Goal: Task Accomplishment & Management: Use online tool/utility

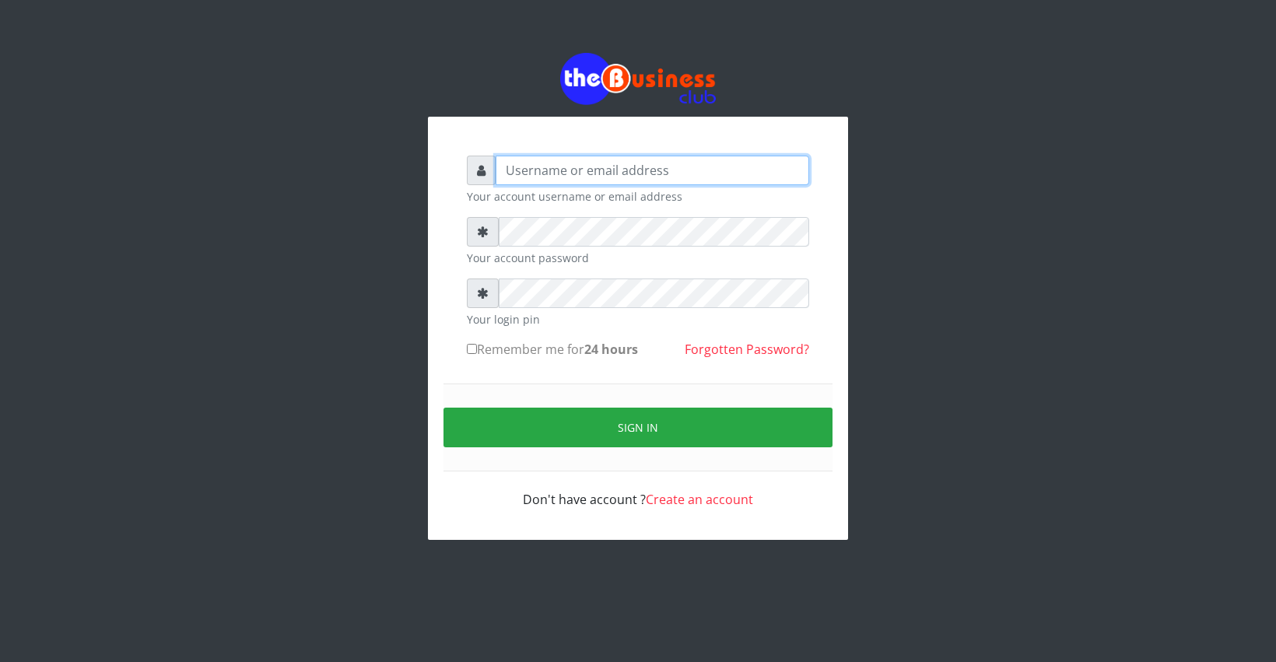
type input "Azeez44real@yahoo.com"
click at [468, 352] on input "Remember me for 24 hours" at bounding box center [472, 349] width 10 height 10
checkbox input "true"
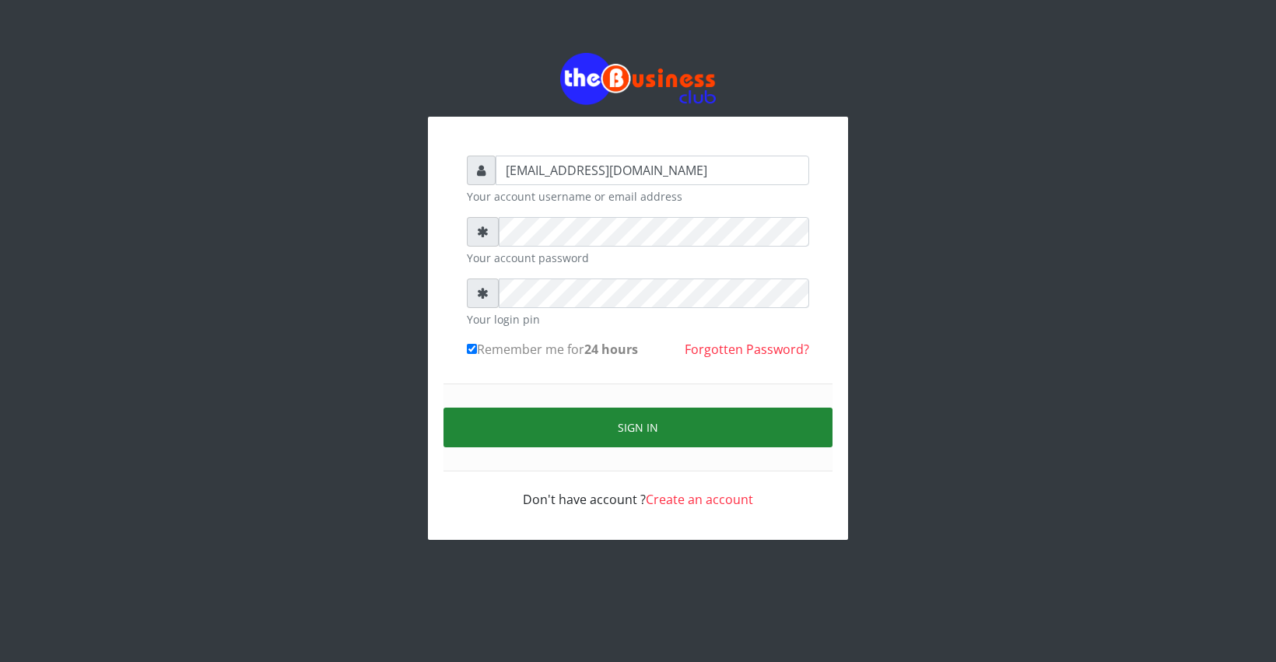
click at [516, 425] on button "Sign in" at bounding box center [638, 428] width 389 height 40
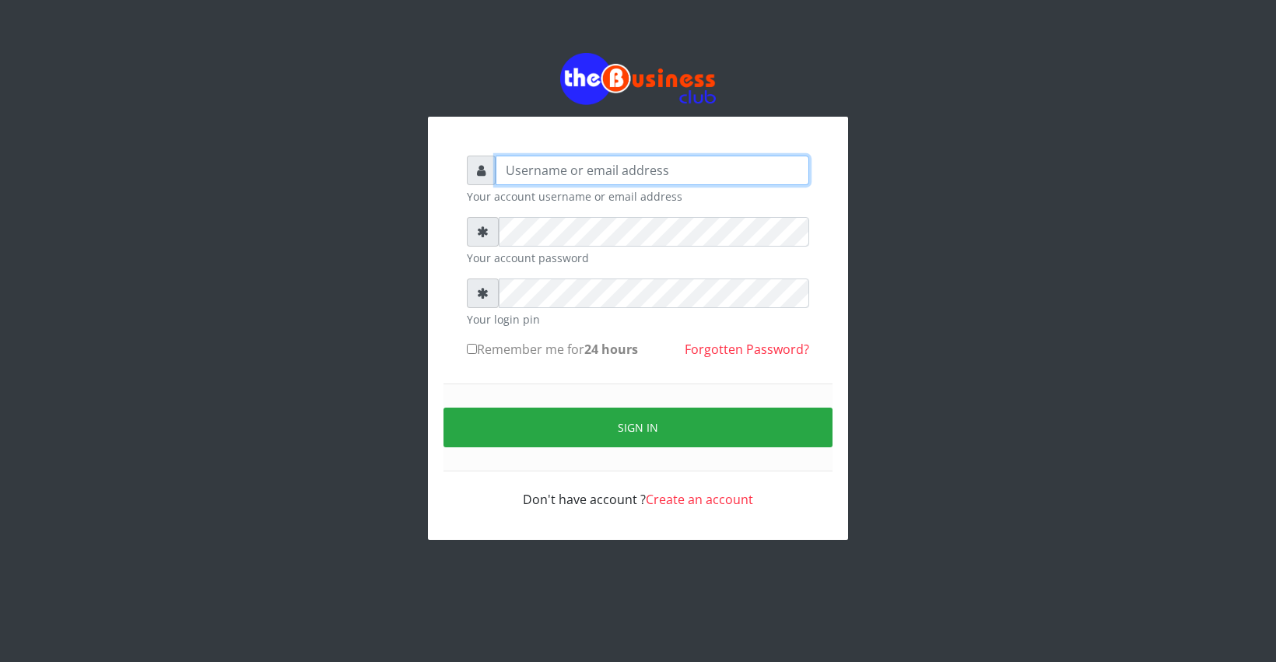
click at [605, 170] on input "text" at bounding box center [653, 171] width 314 height 30
click at [600, 274] on form "Your account username or email address Your account password Your login pin Rem…" at bounding box center [638, 332] width 342 height 353
type input "Azeez44real@yahoo.com"
click at [464, 350] on div "Azeez44real@yahoo.com Your account username or email address Your account passw…" at bounding box center [637, 332] width 373 height 384
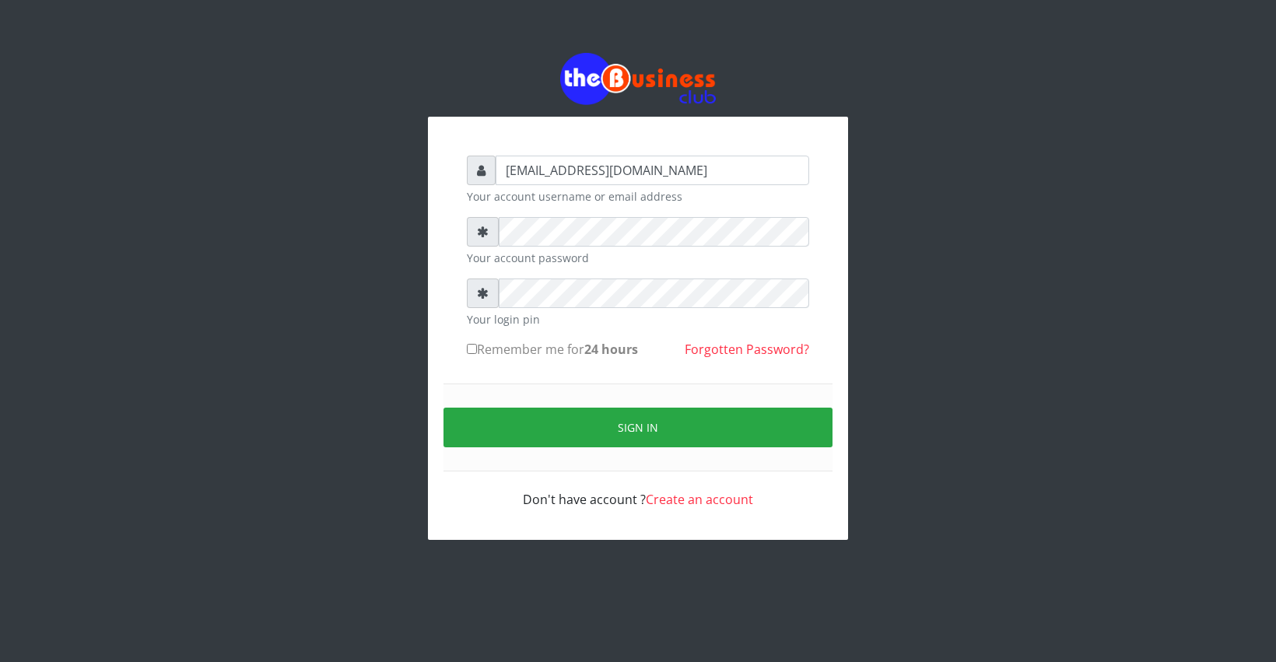
click at [471, 352] on input "Remember me for 24 hours" at bounding box center [472, 349] width 10 height 10
checkbox input "true"
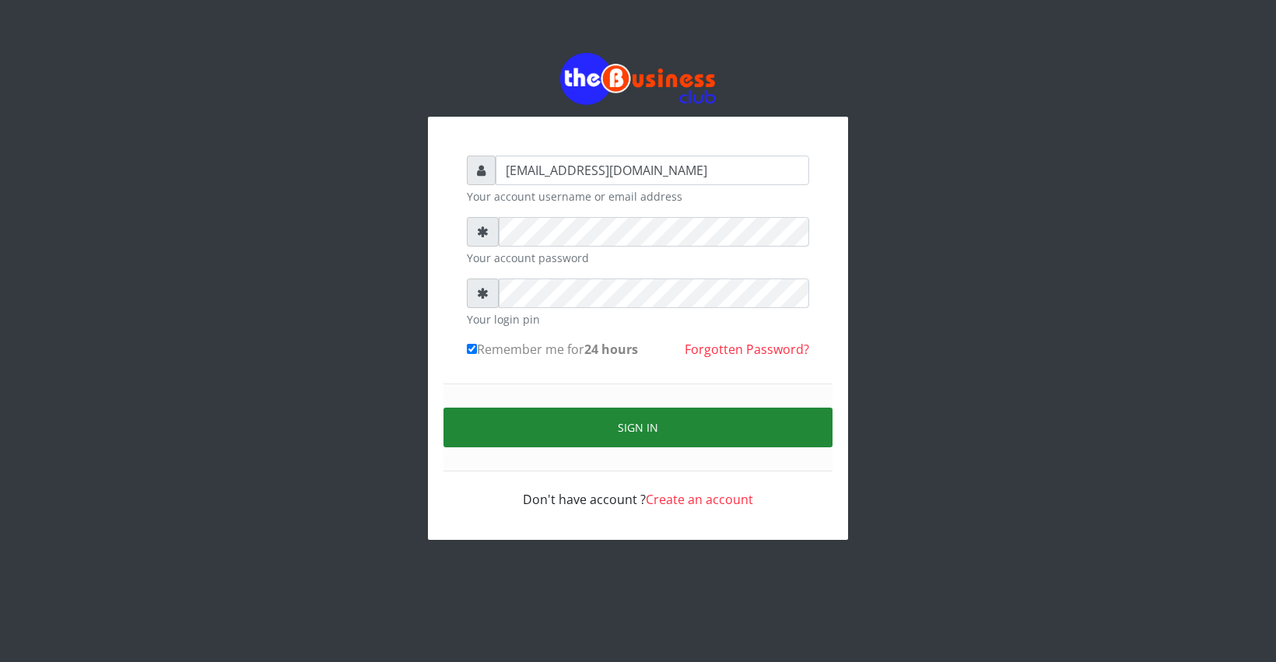
click at [551, 437] on button "Sign in" at bounding box center [638, 428] width 389 height 40
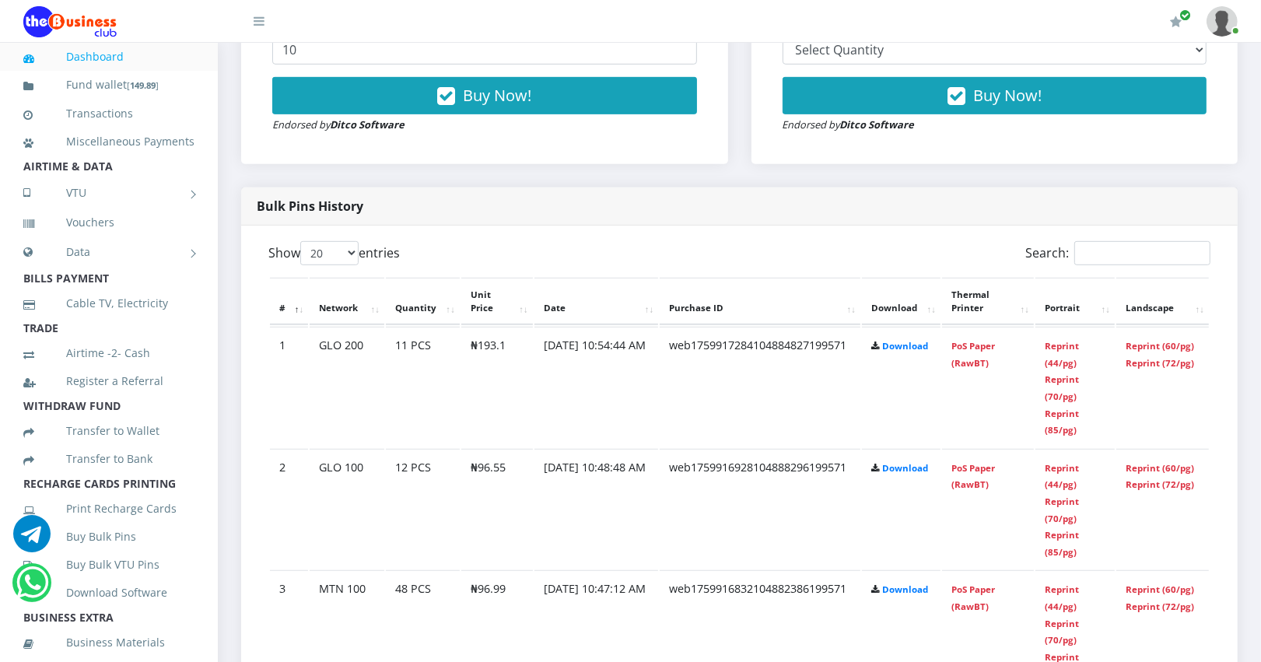
scroll to position [736, 0]
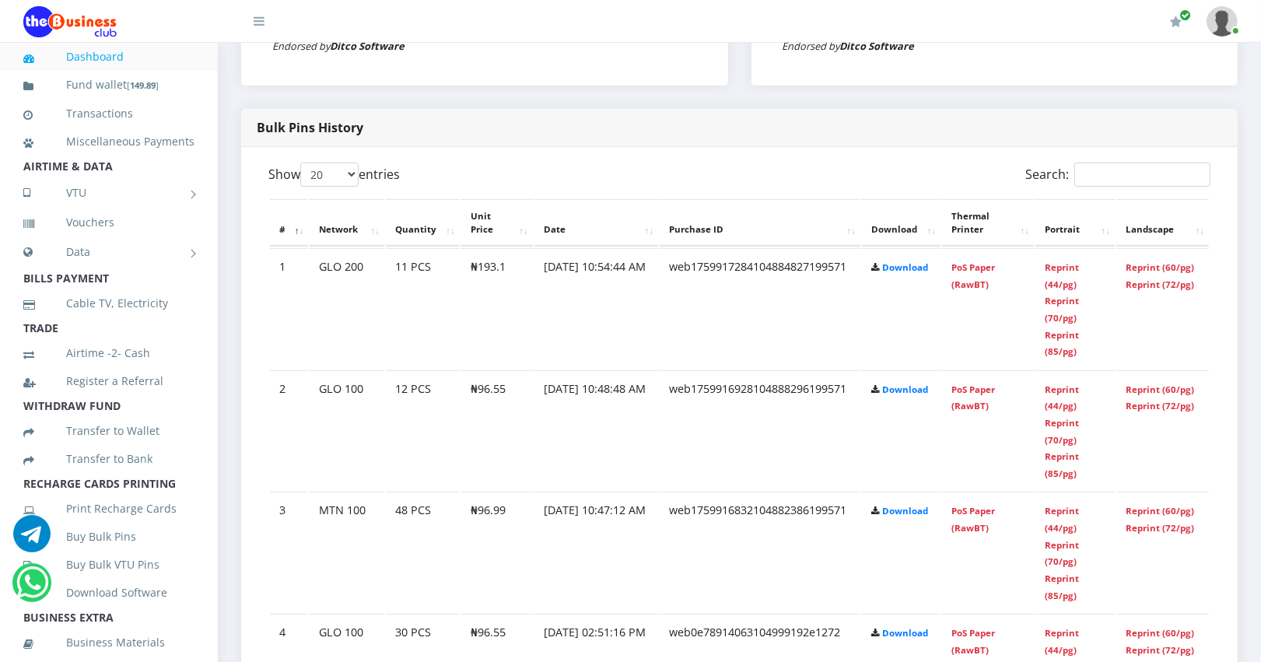
click at [934, 212] on th "Download" at bounding box center [901, 223] width 79 height 48
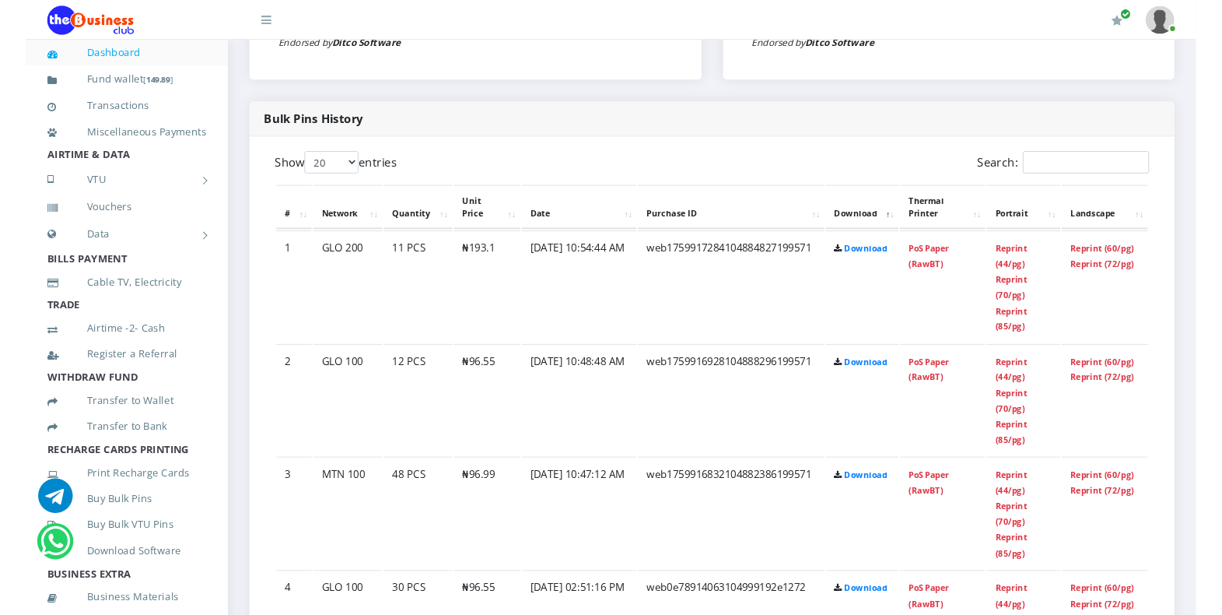
scroll to position [731, 0]
